Goal: Information Seeking & Learning: Learn about a topic

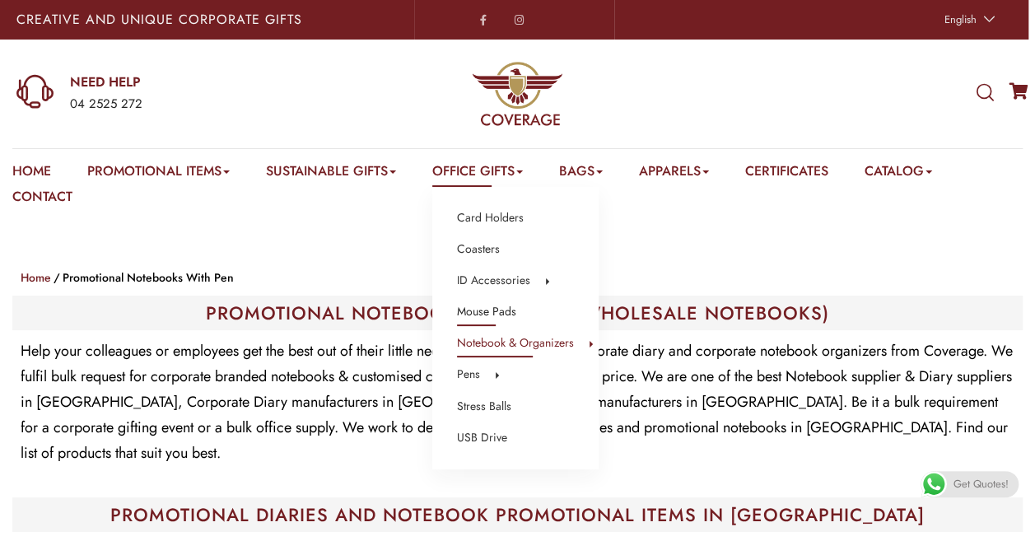
click at [514, 312] on link "Mouse Pads" at bounding box center [486, 311] width 59 height 21
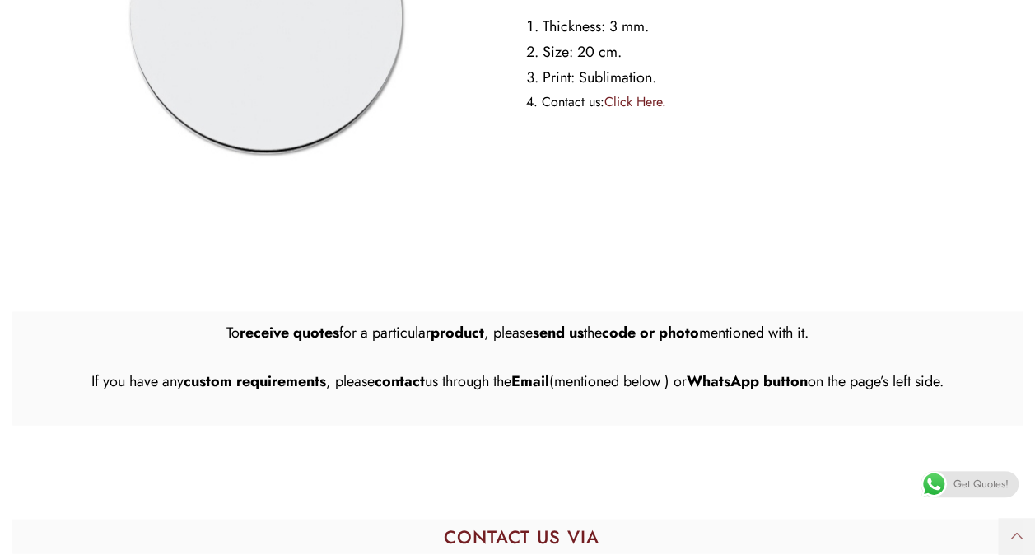
scroll to position [4941, 0]
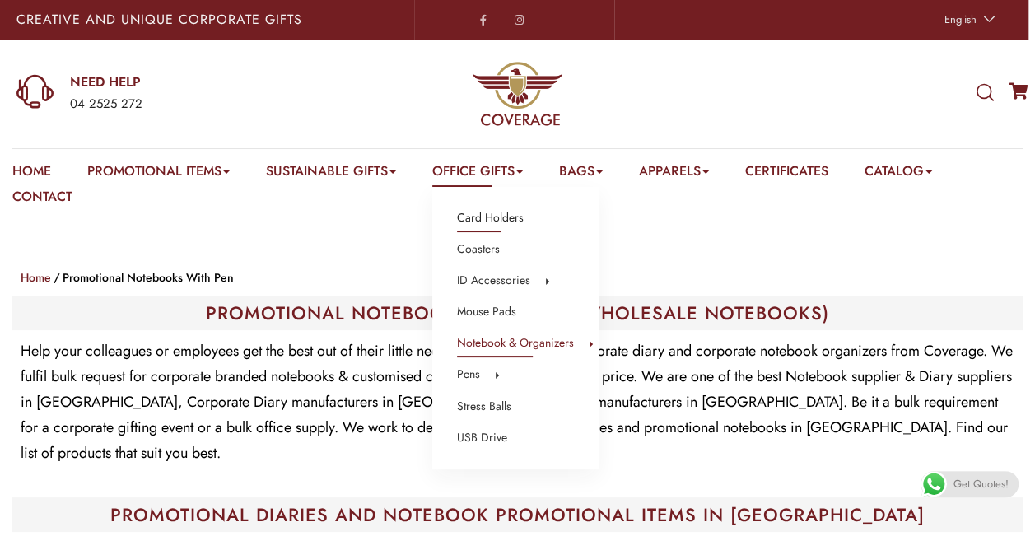
click at [501, 222] on link "Card Holders" at bounding box center [490, 218] width 67 height 21
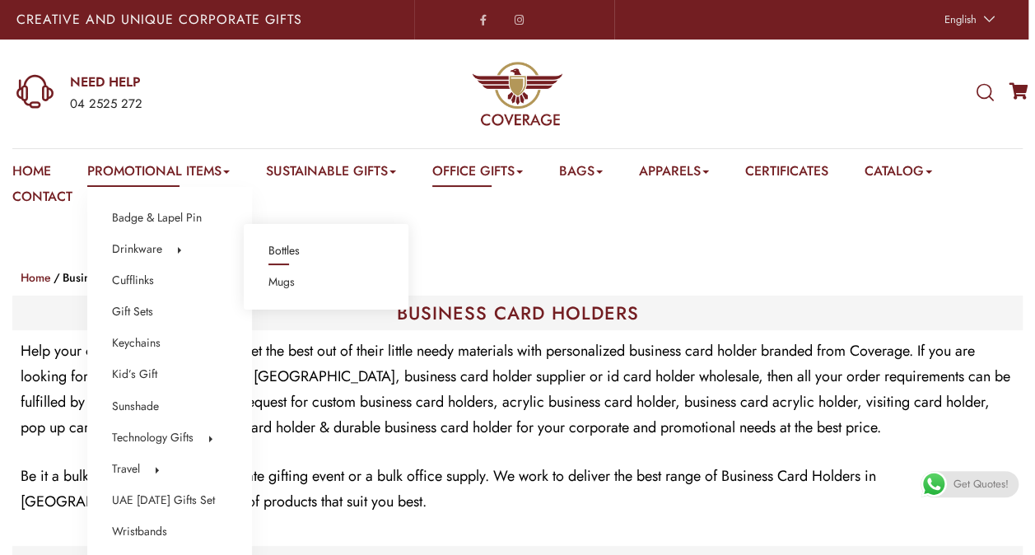
click at [300, 252] on link "Bottles" at bounding box center [283, 250] width 31 height 21
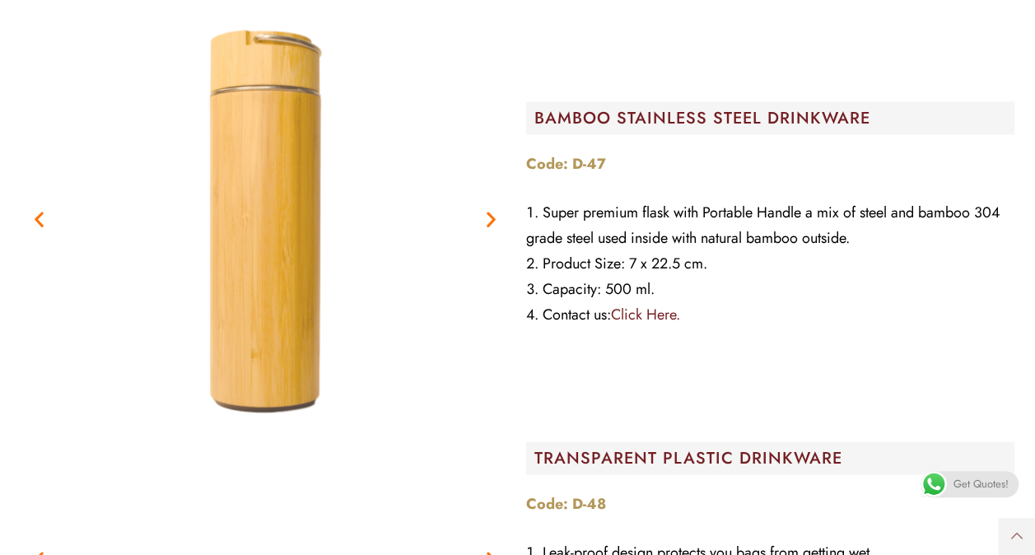
scroll to position [4612, 0]
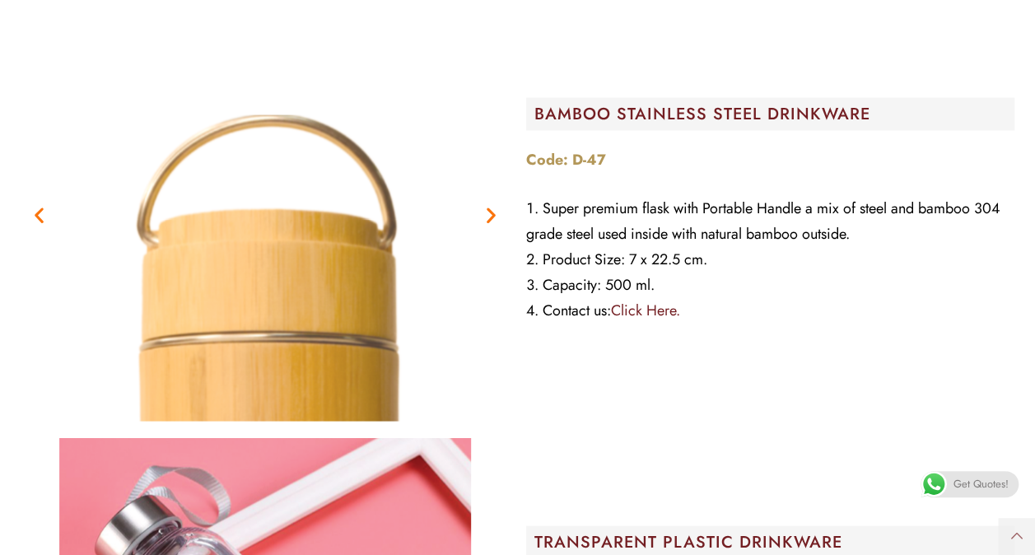
drag, startPoint x: 828, startPoint y: 357, endPoint x: 817, endPoint y: 145, distance: 212.7
click at [828, 357] on div "BAMBOO STAINLESS STEEL DRINKWARE Code: D-47 Super premium flask with Portable H…" at bounding box center [771, 215] width 506 height 428
